Goal: Task Accomplishment & Management: Manage account settings

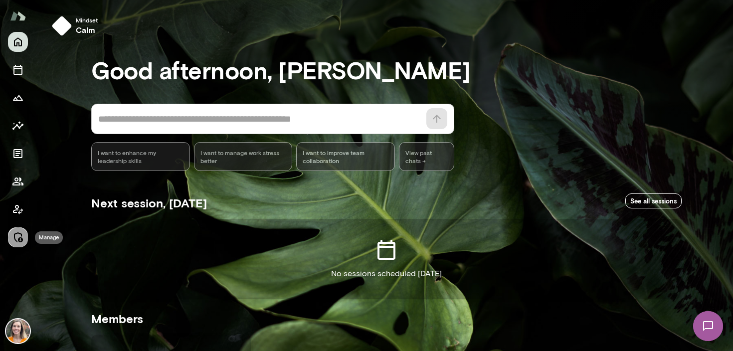
click at [17, 238] on icon "Manage" at bounding box center [18, 237] width 12 height 12
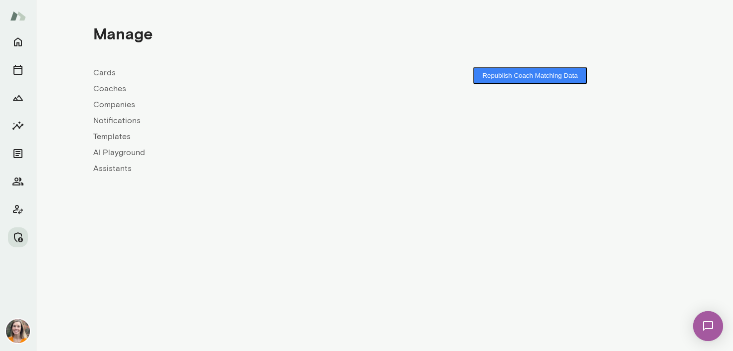
click at [111, 89] on link "Coaches" at bounding box center [238, 89] width 291 height 12
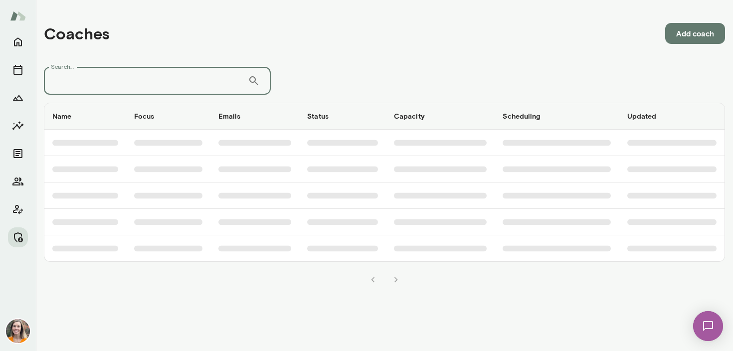
click at [145, 80] on input "Search..." at bounding box center [146, 81] width 204 height 28
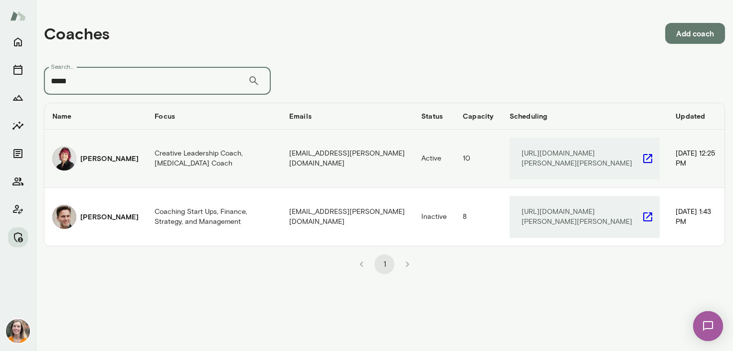
type input "*****"
click at [139, 154] on h6 "[PERSON_NAME]" at bounding box center [109, 159] width 58 height 10
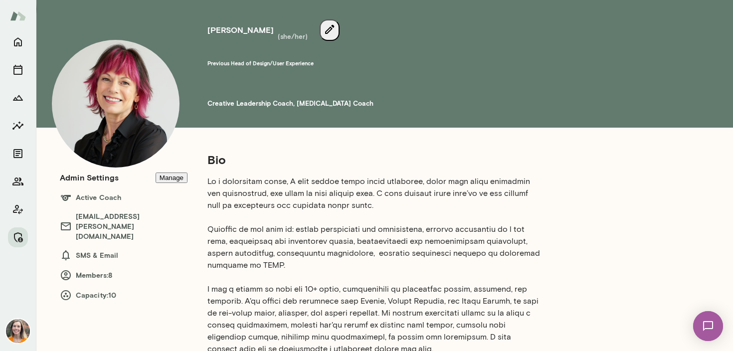
click at [170, 181] on button "Manage" at bounding box center [172, 178] width 32 height 10
